Goal: Check status: Check status

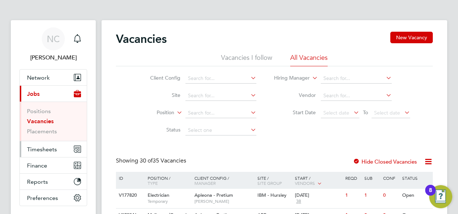
click at [37, 148] on span "Timesheets" at bounding box center [42, 149] width 30 height 7
click at [40, 150] on span "Timesheets" at bounding box center [42, 149] width 30 height 7
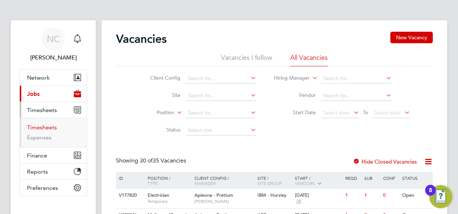
click at [41, 125] on link "Timesheets" at bounding box center [42, 127] width 30 height 7
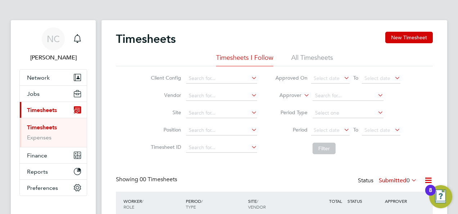
click at [44, 109] on span "Timesheets" at bounding box center [42, 110] width 30 height 7
click at [307, 58] on li "All Timesheets" at bounding box center [312, 59] width 42 height 13
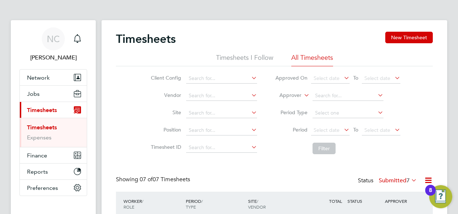
click at [227, 58] on li "Timesheets I Follow" at bounding box center [244, 59] width 57 height 13
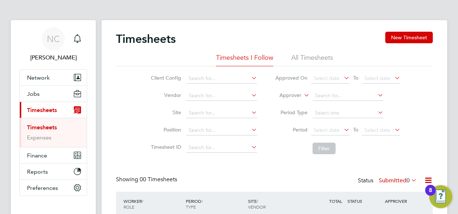
click at [230, 57] on li "Timesheets I Follow" at bounding box center [244, 59] width 57 height 13
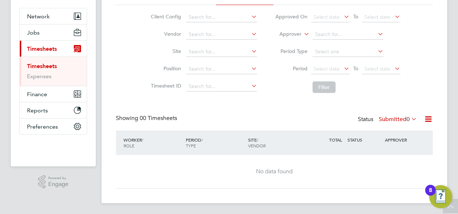
click at [398, 119] on label "Submitted 0" at bounding box center [398, 119] width 38 height 7
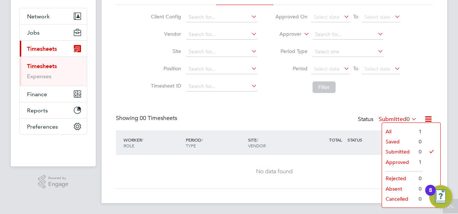
click at [395, 163] on li "Approved" at bounding box center [398, 162] width 33 height 10
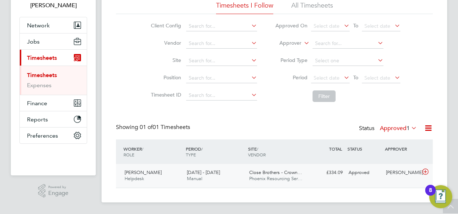
click at [425, 169] on icon at bounding box center [425, 172] width 9 height 6
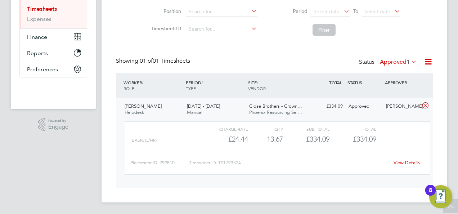
click at [406, 161] on link "View Details" at bounding box center [406, 162] width 26 height 6
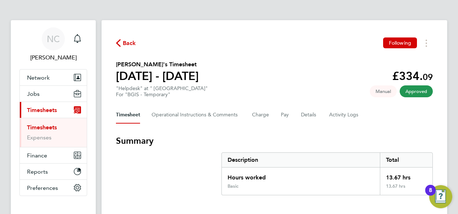
click at [121, 42] on span "Back" at bounding box center [126, 42] width 20 height 7
